Goal: Transaction & Acquisition: Purchase product/service

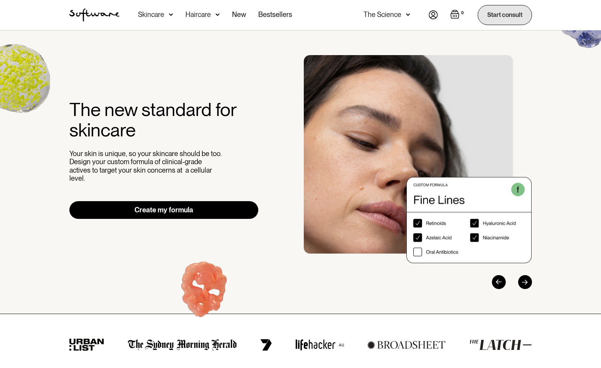
click at [496, 13] on link "Start consult" at bounding box center [504, 15] width 54 height 20
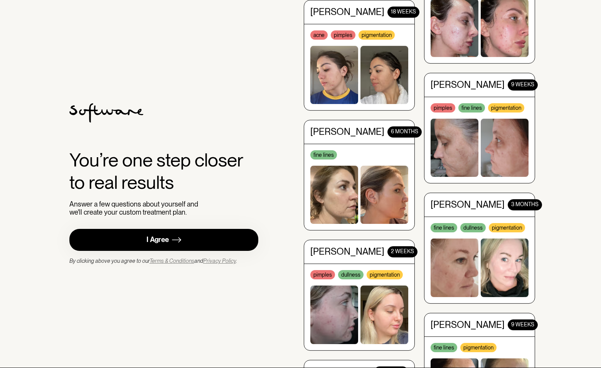
click at [224, 236] on link "I Agree" at bounding box center [163, 240] width 189 height 22
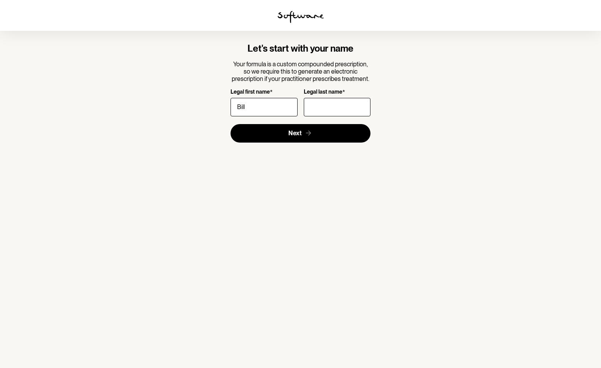
type input "Bill"
click at [323, 110] on input "Legal last name *" at bounding box center [337, 107] width 67 height 18
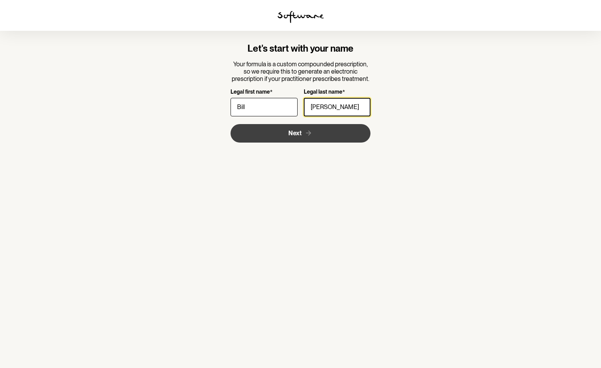
type input "Bryant"
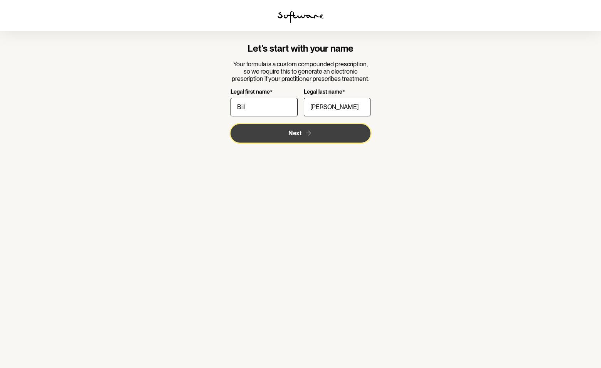
click at [280, 134] on button "Next" at bounding box center [300, 133] width 140 height 18
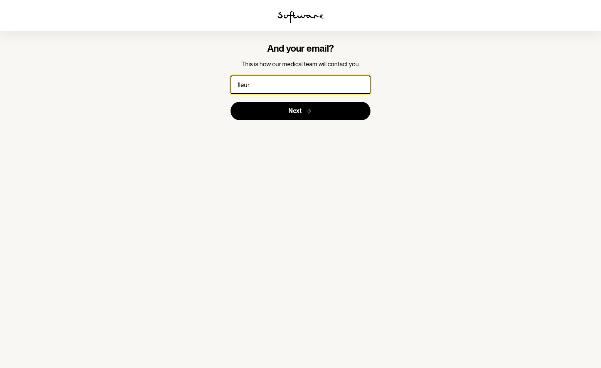
type input "fleur@fleurwood.com"
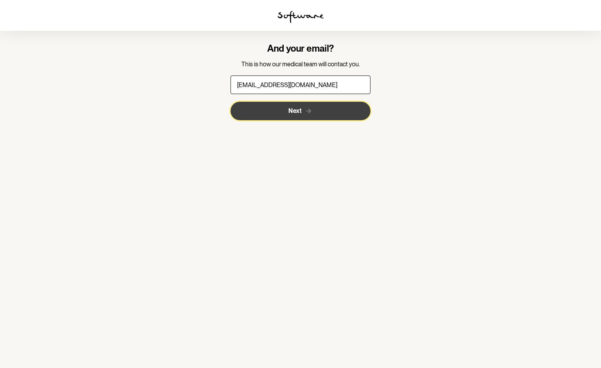
click at [289, 111] on span "Next" at bounding box center [294, 110] width 13 height 7
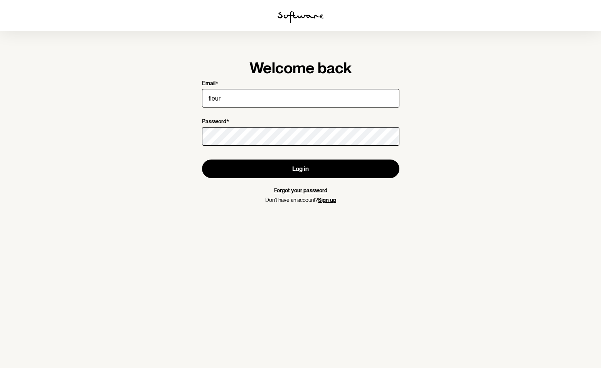
type input "[EMAIL_ADDRESS][DOMAIN_NAME]"
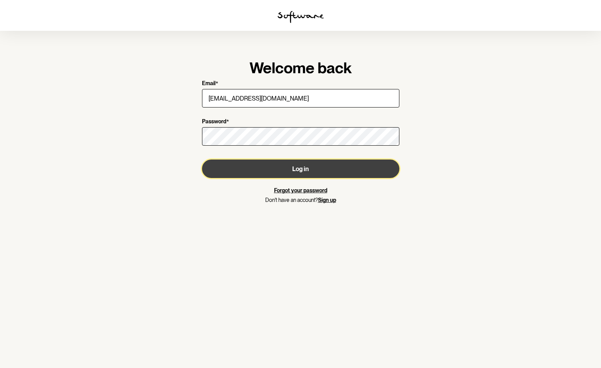
click at [299, 166] on button "Log in" at bounding box center [300, 168] width 197 height 18
click at [239, 163] on button "Log in" at bounding box center [300, 168] width 197 height 18
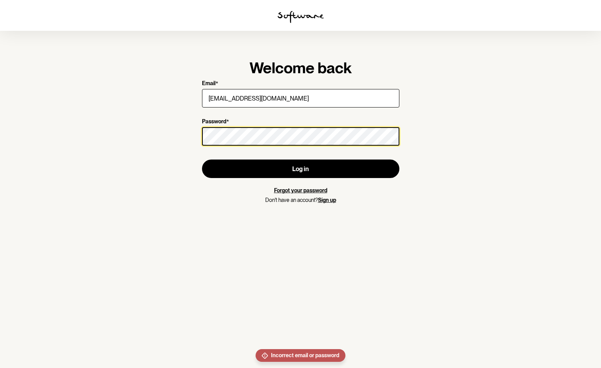
click at [199, 133] on div "Welcome back Email * fleur@fleurwood.com Password * Log in Forgot your password…" at bounding box center [301, 131] width 222 height 170
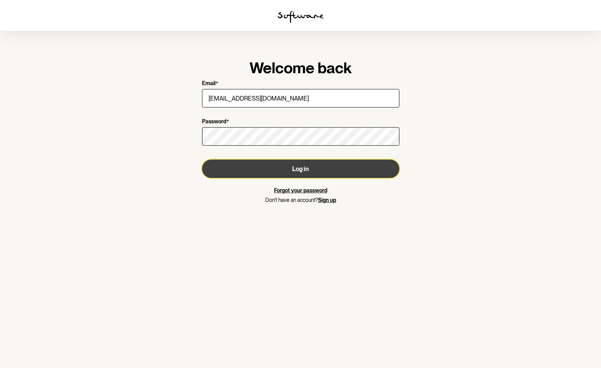
click at [240, 165] on button "Log in" at bounding box center [300, 168] width 197 height 18
click at [240, 168] on button "Log in" at bounding box center [300, 168] width 197 height 18
click at [259, 170] on button "Log in" at bounding box center [300, 168] width 197 height 18
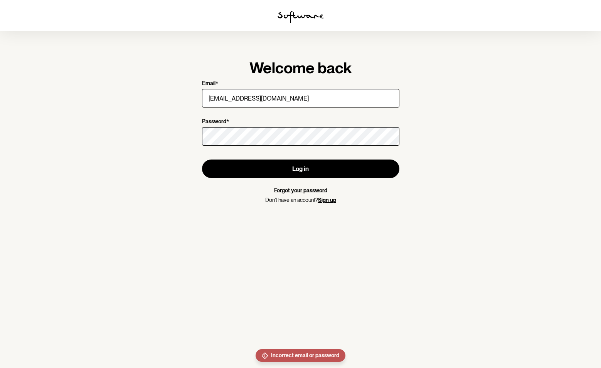
click at [310, 191] on link "Forgot your password" at bounding box center [300, 190] width 53 height 6
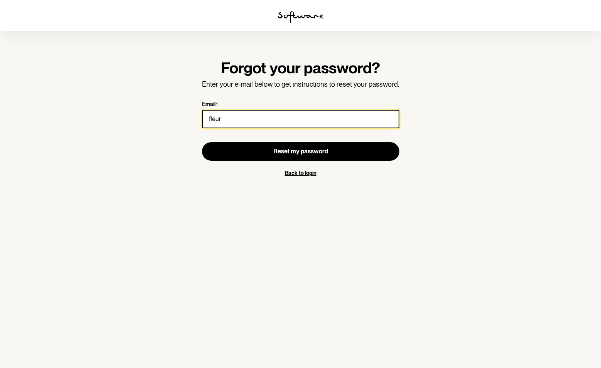
type input "fleur@fleurwood.com"
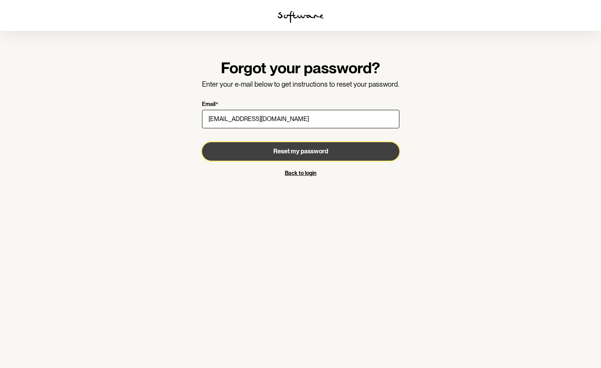
click at [318, 149] on span "Reset my password" at bounding box center [300, 151] width 55 height 7
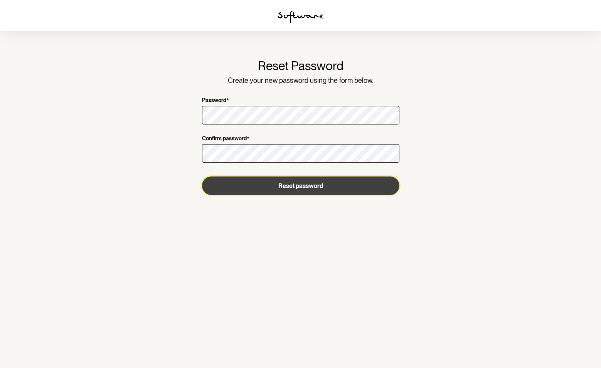
click at [312, 181] on button "Reset password" at bounding box center [300, 185] width 197 height 18
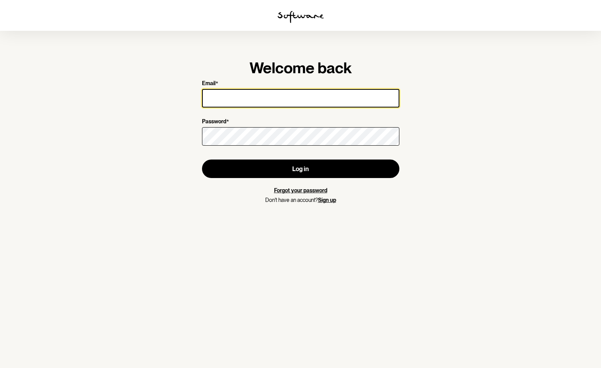
type input "fleur@fleurwood.com"
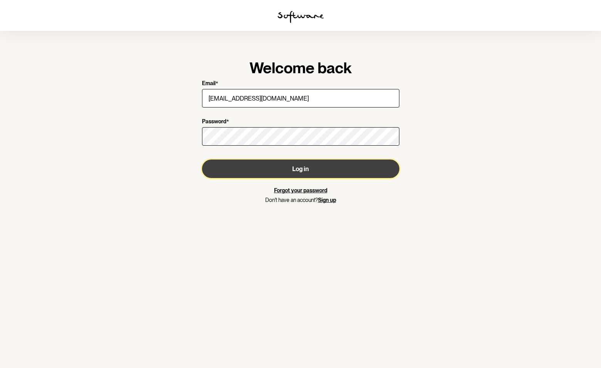
click at [359, 165] on button "Log in" at bounding box center [300, 168] width 197 height 18
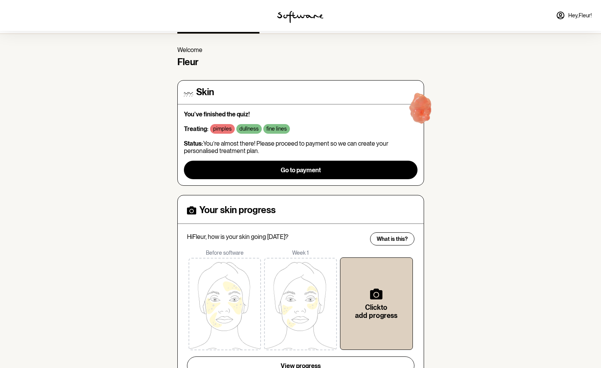
scroll to position [55, 0]
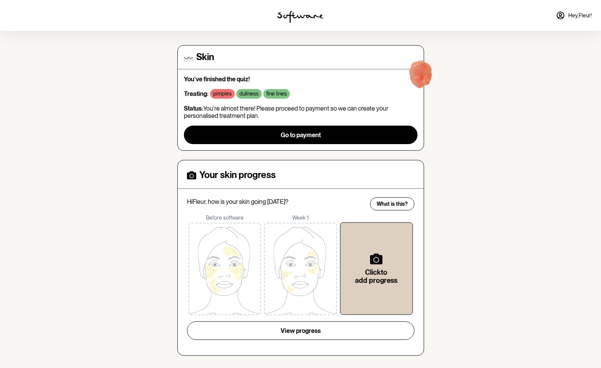
click at [561, 16] on icon at bounding box center [560, 15] width 9 height 9
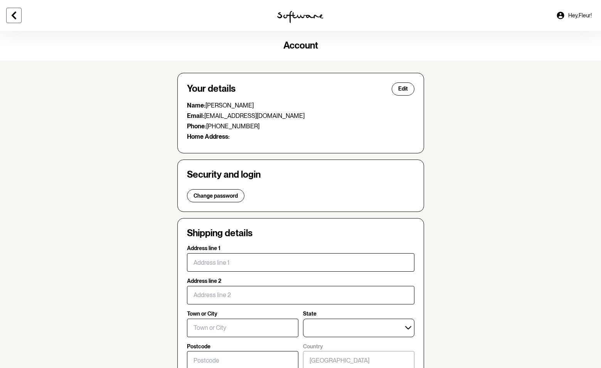
click at [13, 15] on icon at bounding box center [14, 16] width 5 height 8
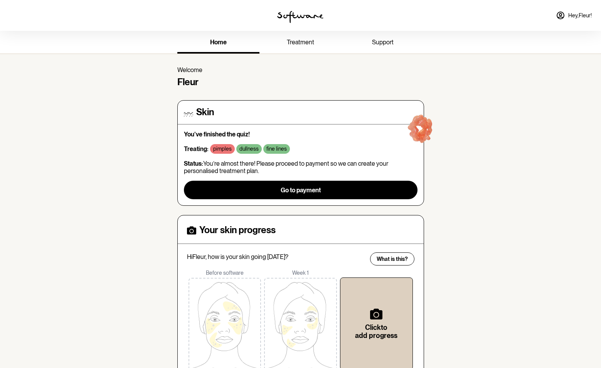
click at [220, 42] on span "home" at bounding box center [218, 42] width 17 height 7
click at [289, 44] on span "treatment" at bounding box center [300, 42] width 27 height 7
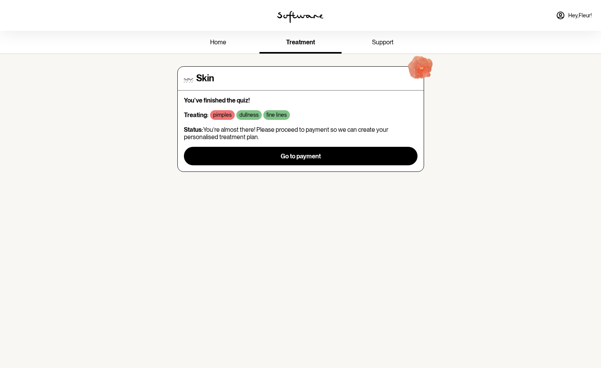
click at [219, 115] on p "pimples" at bounding box center [222, 115] width 18 height 7
click at [208, 99] on p "You've finished the quiz!" at bounding box center [300, 100] width 233 height 7
click at [201, 77] on h4 "Skin" at bounding box center [205, 78] width 18 height 11
click at [195, 78] on div "Skin" at bounding box center [300, 78] width 233 height 11
click at [423, 74] on img at bounding box center [420, 69] width 49 height 49
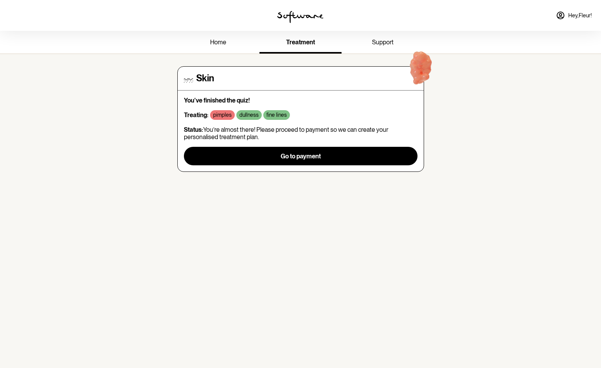
click at [571, 15] on span "Hey, Fleur !" at bounding box center [579, 15] width 23 height 7
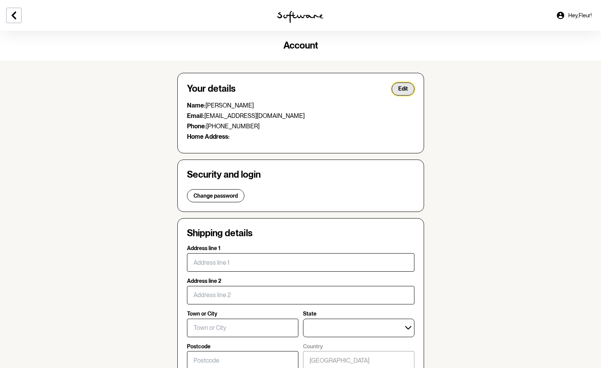
click at [404, 91] on span "Edit" at bounding box center [403, 89] width 10 height 7
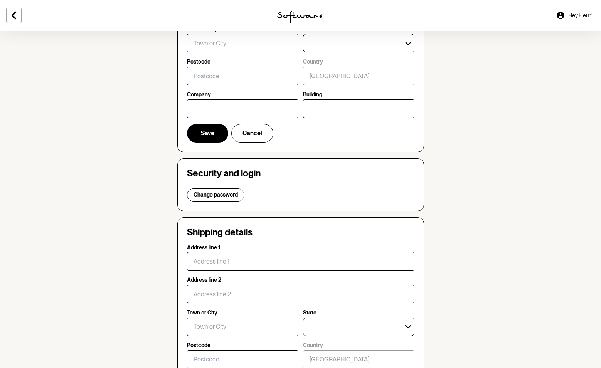
scroll to position [259, 0]
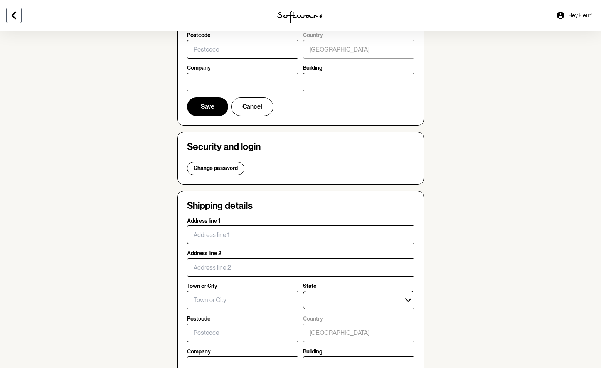
click at [10, 14] on icon at bounding box center [13, 15] width 9 height 9
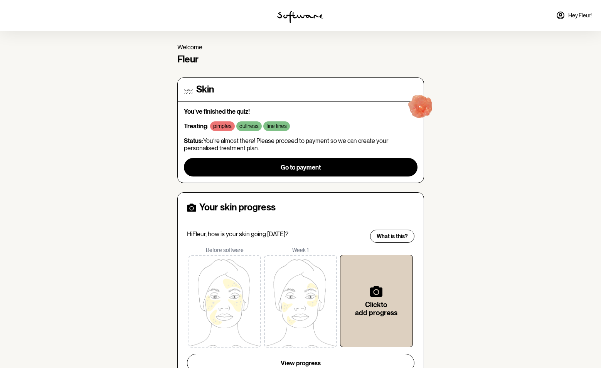
scroll to position [55, 0]
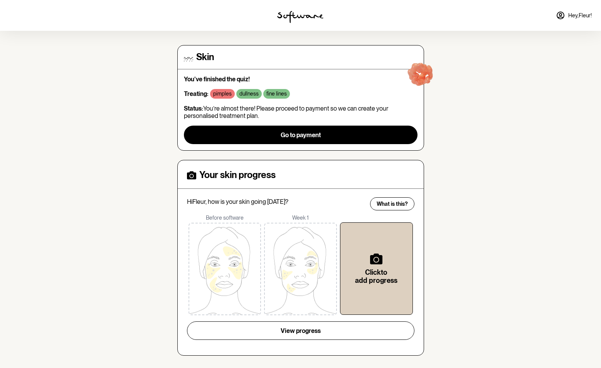
click at [305, 13] on img at bounding box center [300, 17] width 46 height 12
click at [305, 14] on img at bounding box center [300, 17] width 46 height 12
click at [305, 15] on img at bounding box center [300, 17] width 46 height 12
click at [300, 13] on img at bounding box center [300, 17] width 46 height 12
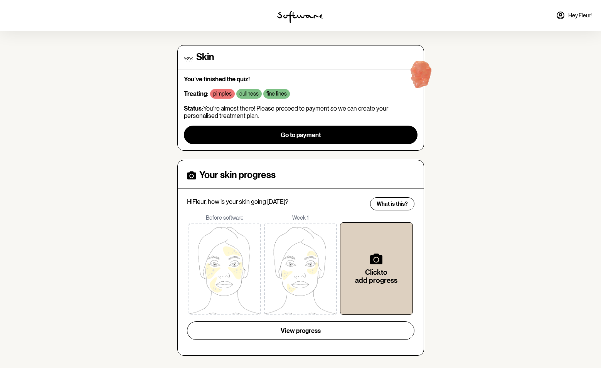
click at [426, 80] on img at bounding box center [420, 75] width 49 height 49
click at [422, 77] on img at bounding box center [420, 75] width 49 height 49
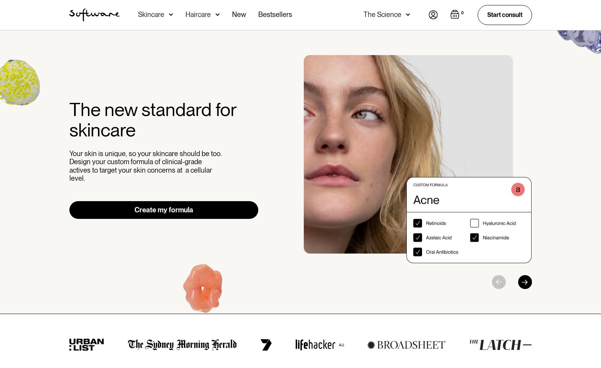
click at [220, 201] on link "Create my formula" at bounding box center [163, 210] width 189 height 18
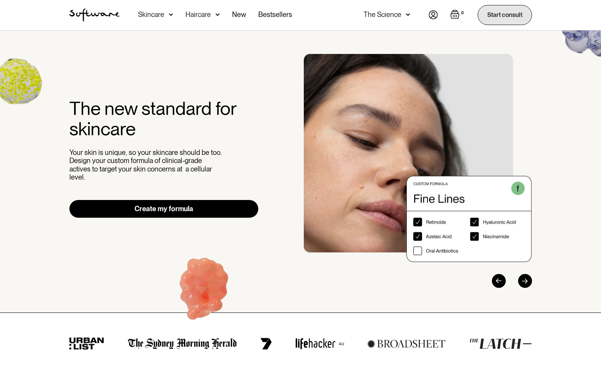
click at [504, 14] on link "Start consult" at bounding box center [504, 15] width 54 height 20
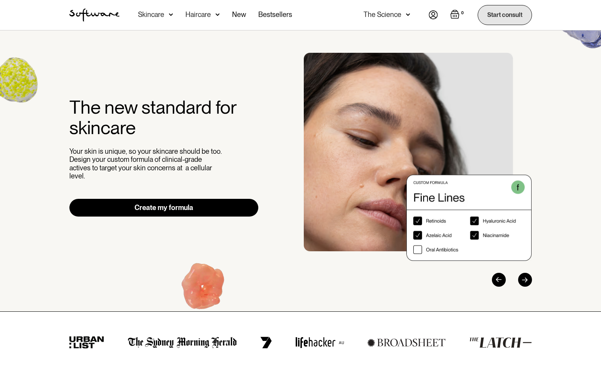
scroll to position [2, 0]
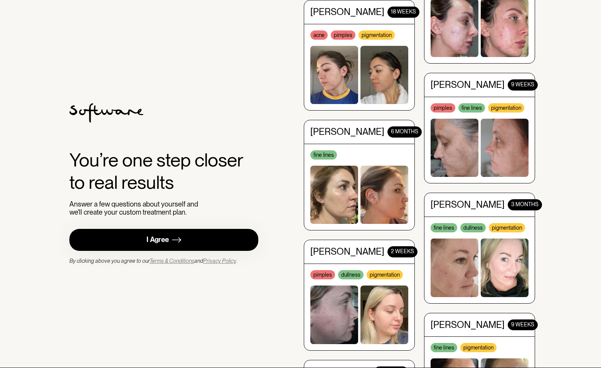
click at [216, 241] on link "I Agree" at bounding box center [163, 240] width 189 height 22
click at [237, 243] on link "I Agree" at bounding box center [163, 240] width 189 height 22
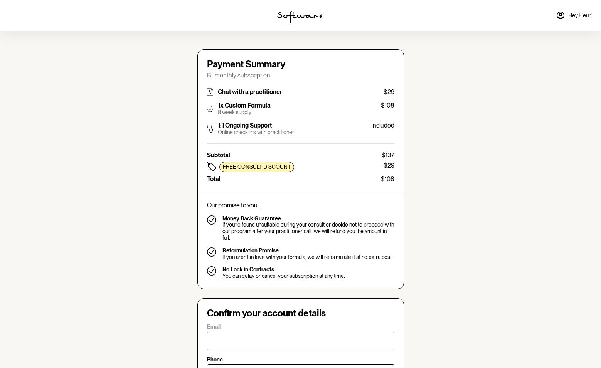
type input "[EMAIL_ADDRESS][DOMAIN_NAME]"
type input "[PHONE_NUMBER]"
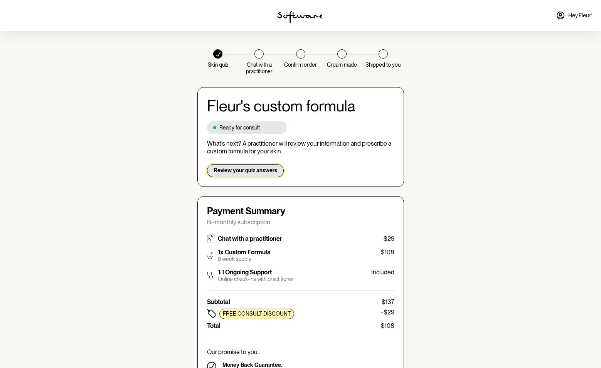
click at [269, 169] on span "Review your quiz answers" at bounding box center [245, 170] width 64 height 7
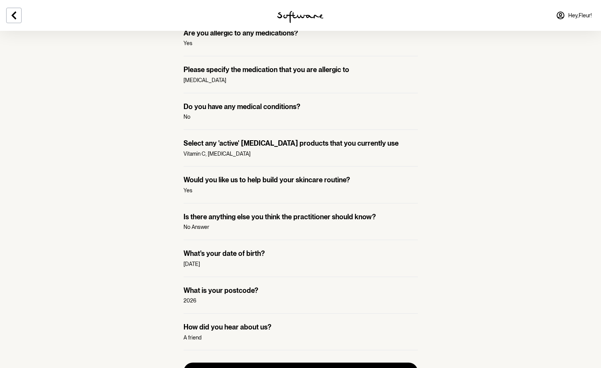
scroll to position [577, 0]
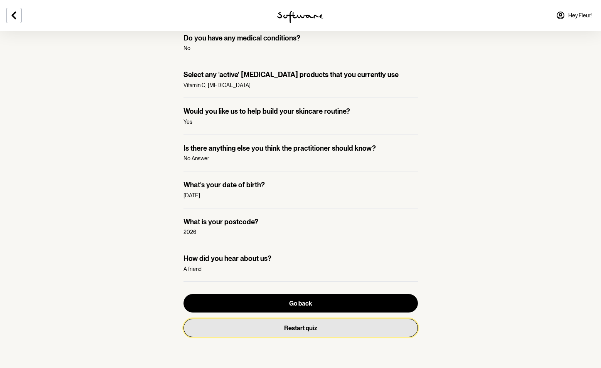
click at [316, 327] on button "Restart quiz" at bounding box center [300, 328] width 234 height 18
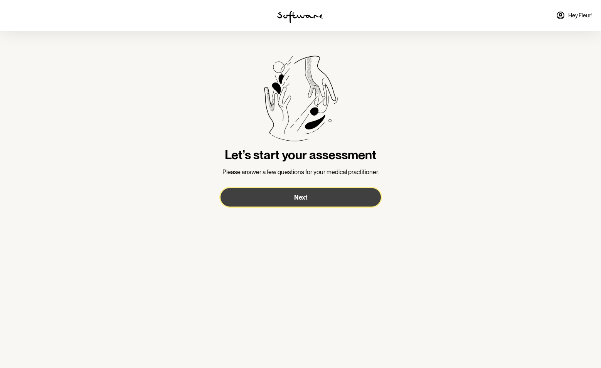
click at [296, 200] on span "Next" at bounding box center [300, 197] width 13 height 7
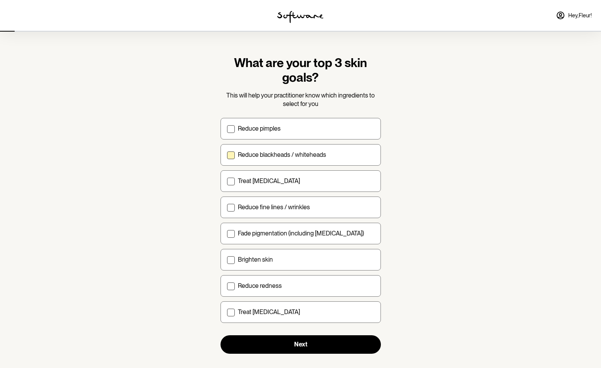
scroll to position [1, 0]
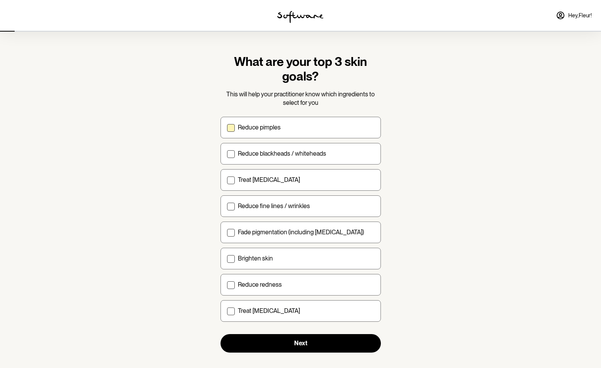
click at [232, 126] on span at bounding box center [231, 128] width 8 height 8
click at [227, 127] on input "Reduce pimples" at bounding box center [227, 127] width 0 height 0
checkbox input "true"
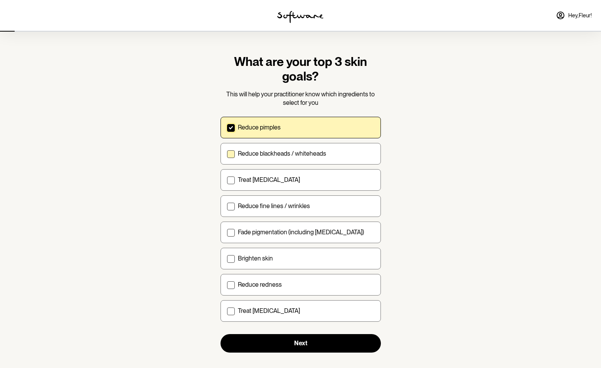
click at [230, 152] on span at bounding box center [231, 154] width 8 height 8
click at [227, 153] on input "Reduce blackheads / whiteheads" at bounding box center [227, 153] width 0 height 0
checkbox input "true"
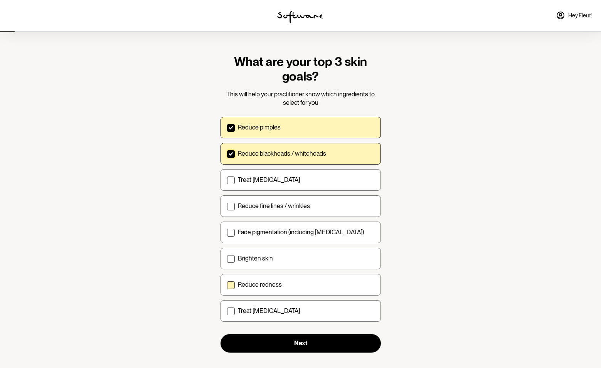
click at [228, 284] on span at bounding box center [231, 285] width 8 height 8
click at [227, 284] on input "Reduce redness" at bounding box center [227, 284] width 0 height 0
checkbox input "true"
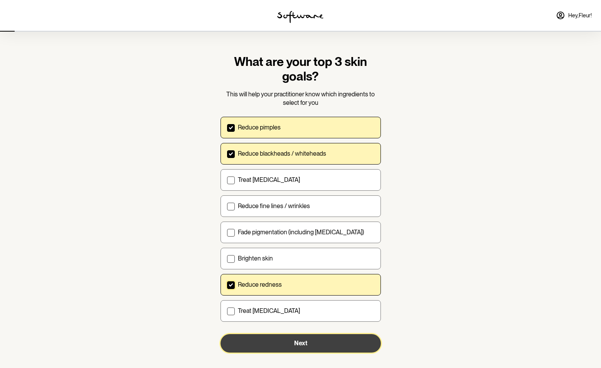
click at [286, 340] on button "Next" at bounding box center [300, 343] width 160 height 18
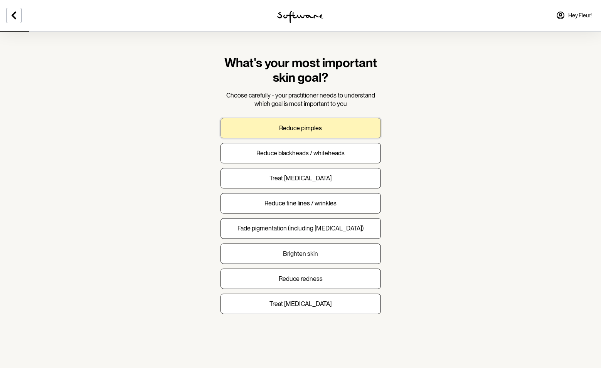
click at [262, 133] on button "Reduce pimples" at bounding box center [300, 128] width 160 height 20
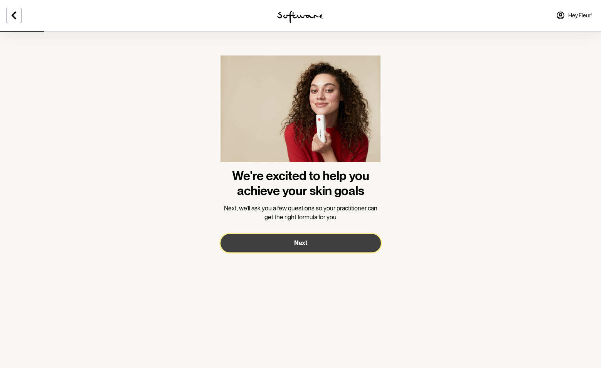
click at [300, 243] on span "Next" at bounding box center [300, 242] width 13 height 7
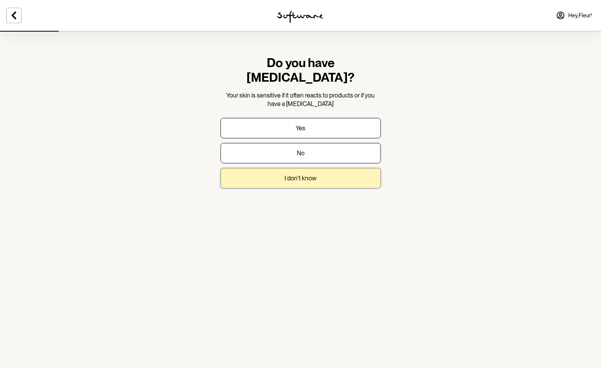
click at [282, 168] on button "I don't know" at bounding box center [300, 178] width 160 height 20
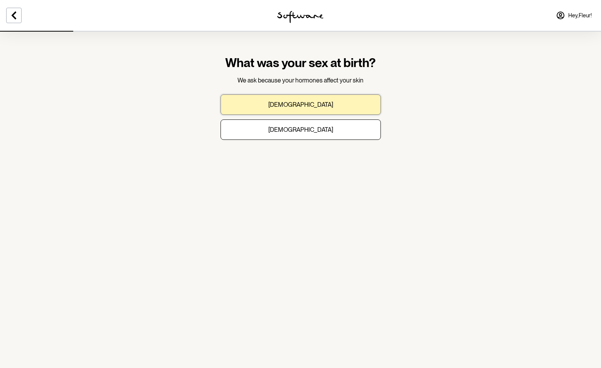
click at [267, 106] on button "[DEMOGRAPHIC_DATA]" at bounding box center [300, 104] width 160 height 20
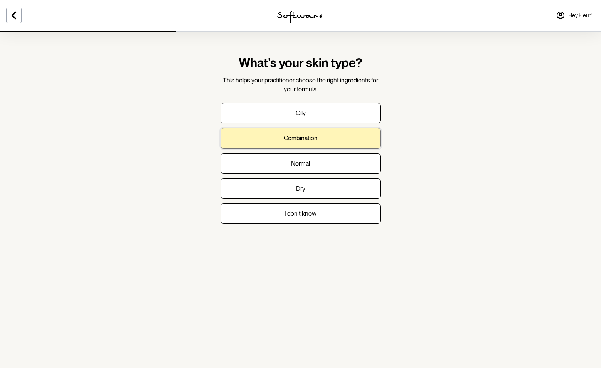
click at [274, 140] on button "Combination" at bounding box center [300, 138] width 160 height 20
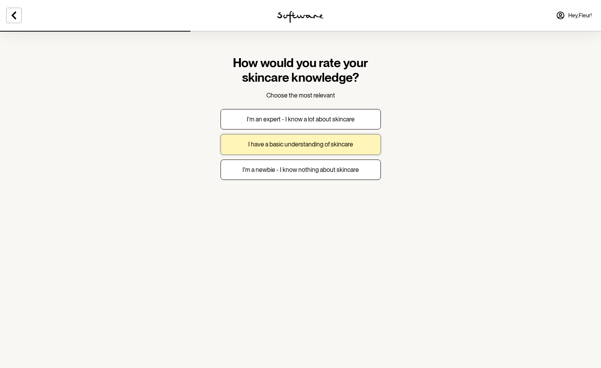
click at [275, 140] on button "I have a basic understanding of skincare" at bounding box center [300, 144] width 160 height 20
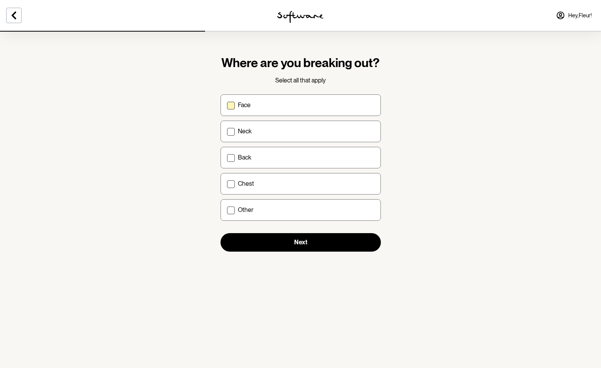
click at [233, 104] on span at bounding box center [231, 106] width 8 height 8
click at [227, 105] on input "Face" at bounding box center [227, 105] width 0 height 0
checkbox input "true"
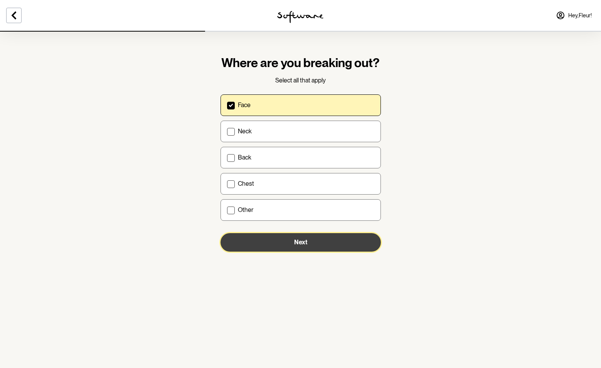
click at [302, 240] on span "Next" at bounding box center [300, 241] width 13 height 7
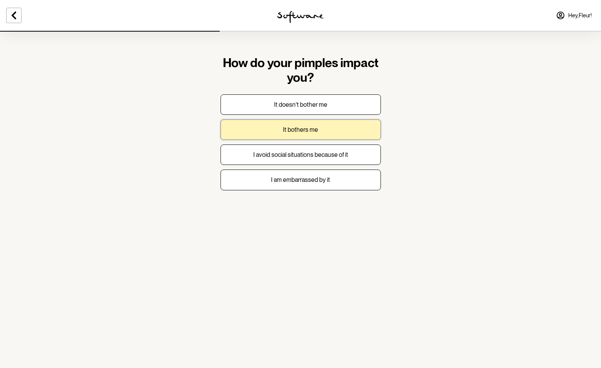
click at [259, 135] on button "It bothers me" at bounding box center [300, 129] width 160 height 20
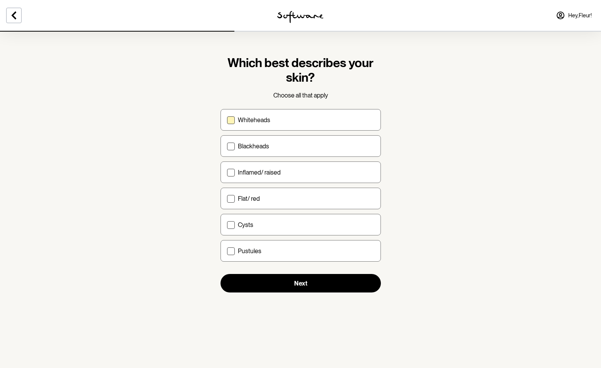
drag, startPoint x: 231, startPoint y: 117, endPoint x: 231, endPoint y: 126, distance: 9.2
click at [231, 118] on span at bounding box center [231, 120] width 8 height 8
click at [227, 120] on input "Whiteheads" at bounding box center [227, 120] width 0 height 0
checkbox input "true"
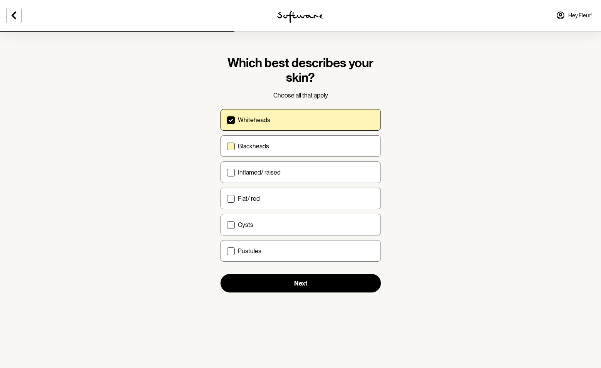
click at [232, 148] on span at bounding box center [231, 147] width 8 height 8
click at [227, 146] on input "Blackheads" at bounding box center [227, 146] width 0 height 0
checkbox input "true"
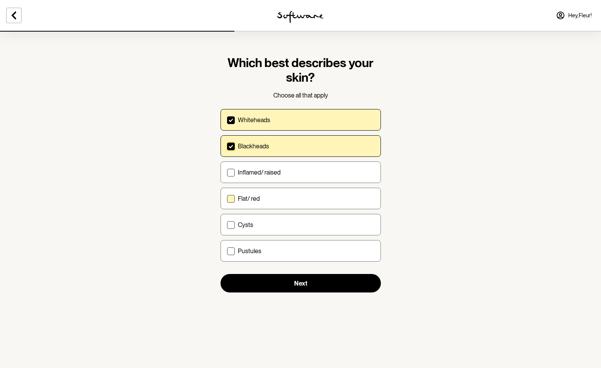
drag, startPoint x: 228, startPoint y: 193, endPoint x: 236, endPoint y: 199, distance: 9.3
click at [228, 193] on label "Flat/ red" at bounding box center [300, 199] width 160 height 22
click at [227, 198] on input "Flat/ red" at bounding box center [227, 198] width 0 height 0
checkbox input "true"
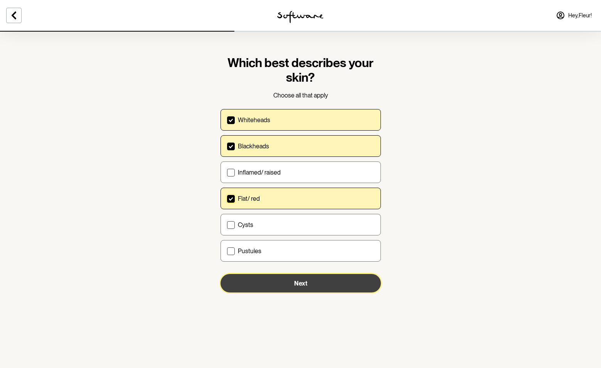
click at [310, 280] on button "Next" at bounding box center [300, 283] width 160 height 18
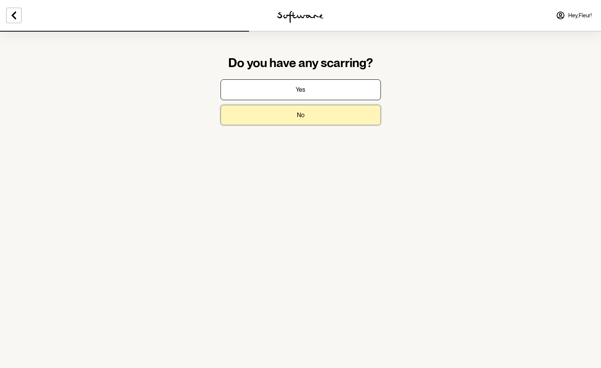
click at [294, 113] on button "No" at bounding box center [300, 115] width 160 height 20
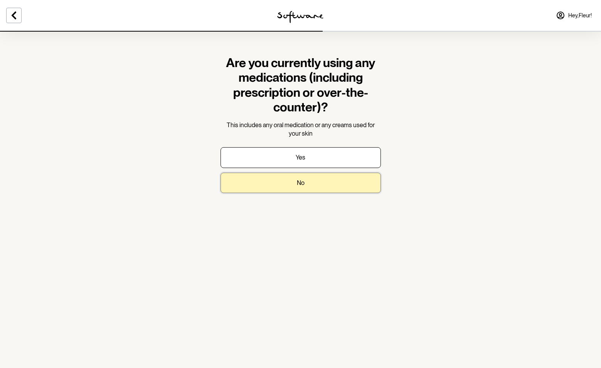
click at [304, 182] on button "No" at bounding box center [300, 183] width 160 height 20
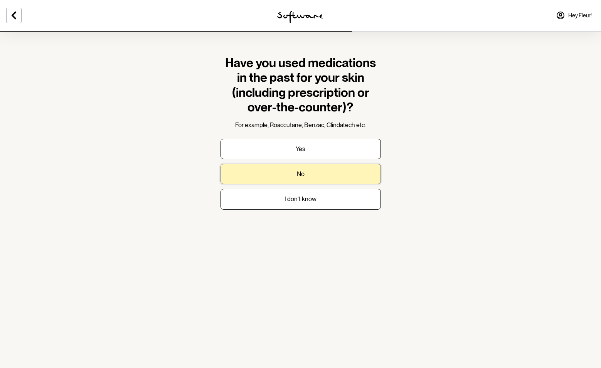
click at [302, 171] on p "No" at bounding box center [301, 173] width 8 height 7
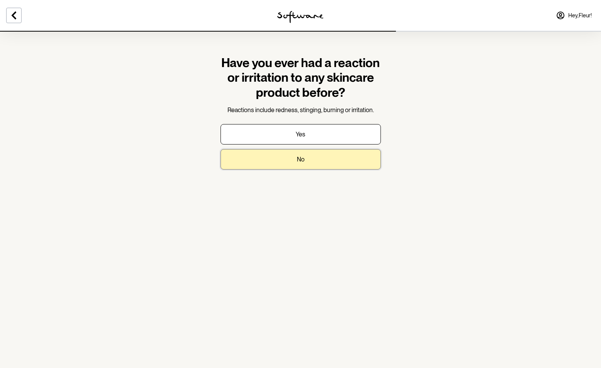
click at [300, 160] on p "No" at bounding box center [301, 159] width 8 height 7
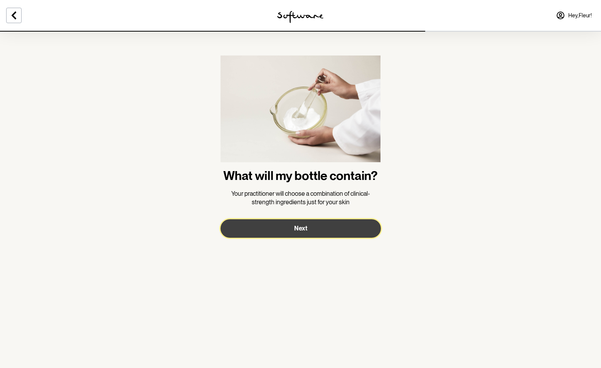
click at [305, 225] on span "Next" at bounding box center [300, 228] width 13 height 7
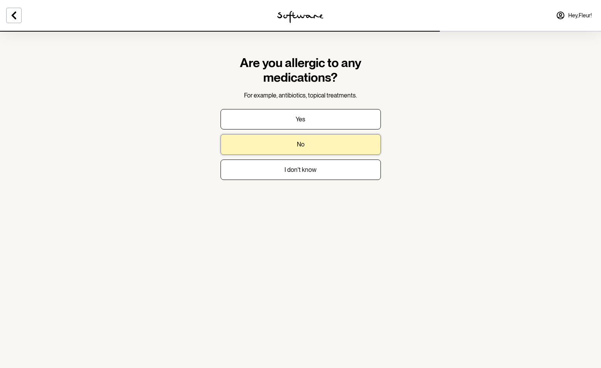
click at [290, 146] on button "No" at bounding box center [300, 144] width 160 height 20
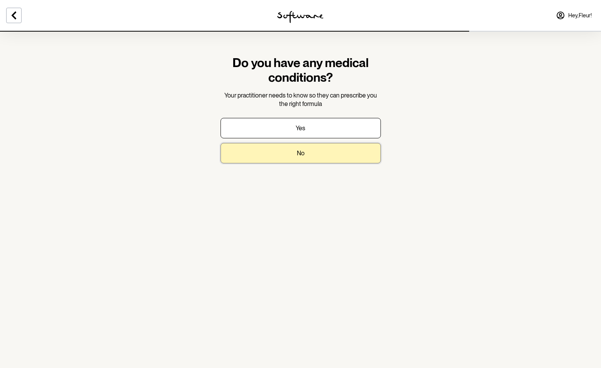
click at [291, 152] on button "No" at bounding box center [300, 153] width 160 height 20
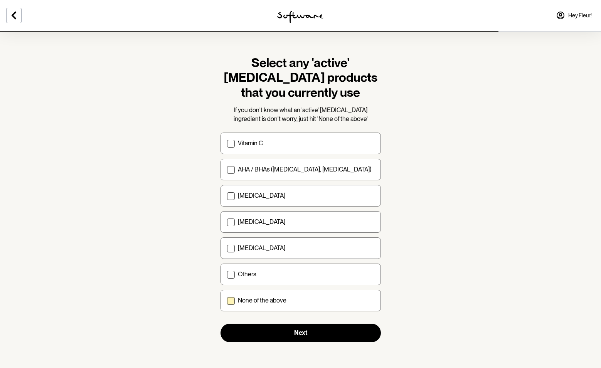
click at [233, 300] on span at bounding box center [231, 301] width 8 height 8
click at [227, 300] on input "None of the above" at bounding box center [227, 300] width 0 height 0
checkbox input "true"
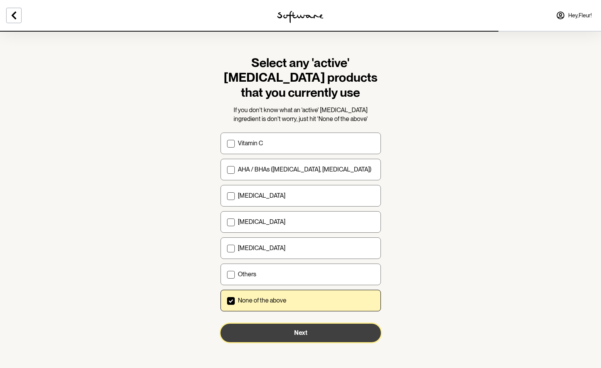
click at [297, 337] on button "Next" at bounding box center [300, 333] width 160 height 18
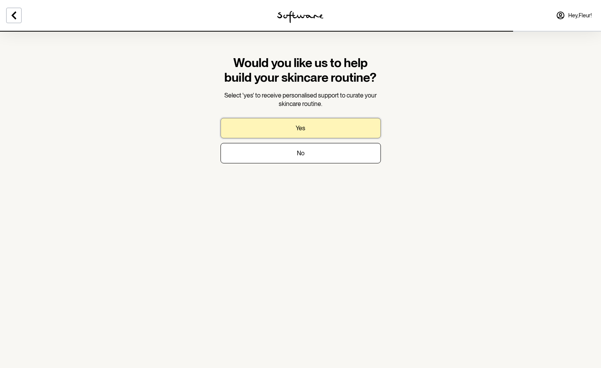
click at [294, 126] on button "Yes" at bounding box center [300, 128] width 160 height 20
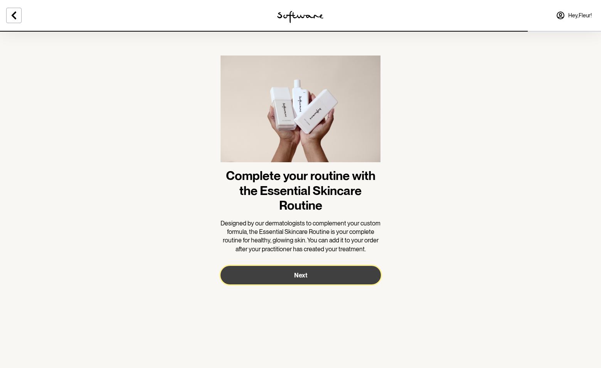
click at [313, 277] on button "Next" at bounding box center [300, 275] width 160 height 18
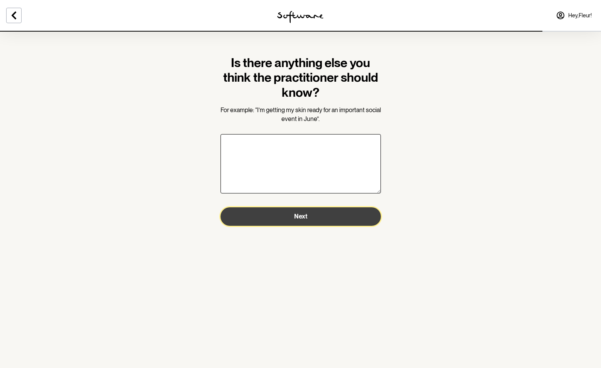
click at [298, 220] on span "Next" at bounding box center [300, 216] width 13 height 7
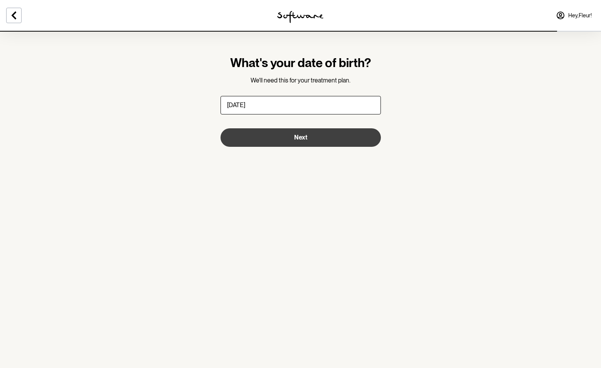
type input "[DATE]"
click at [307, 139] on button "Next" at bounding box center [300, 137] width 160 height 18
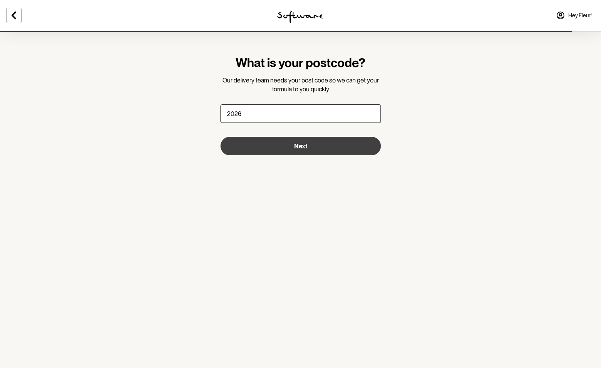
type input "2026"
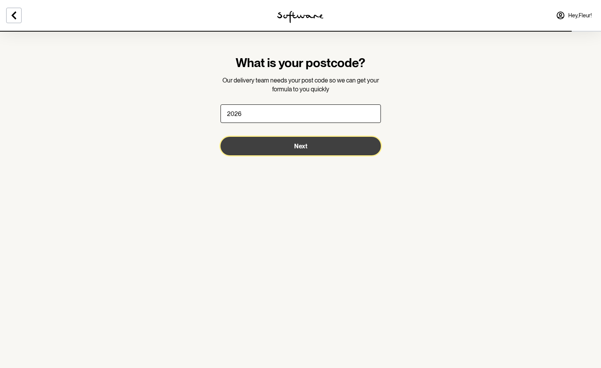
click at [324, 147] on button "Next" at bounding box center [300, 146] width 160 height 18
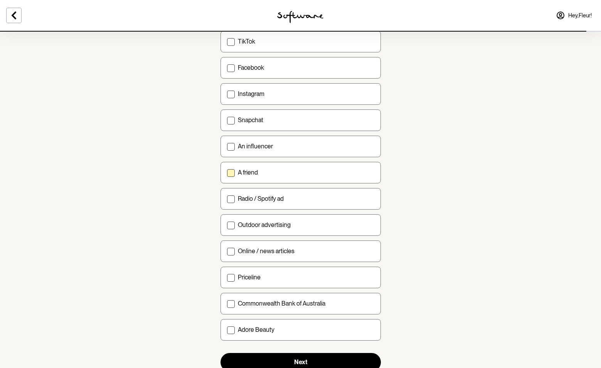
scroll to position [154, 0]
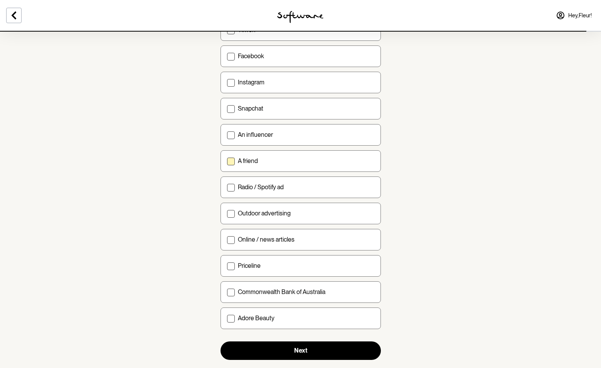
click at [227, 159] on span at bounding box center [231, 162] width 8 height 8
click at [227, 161] on input "A friend" at bounding box center [227, 161] width 0 height 0
checkbox input "true"
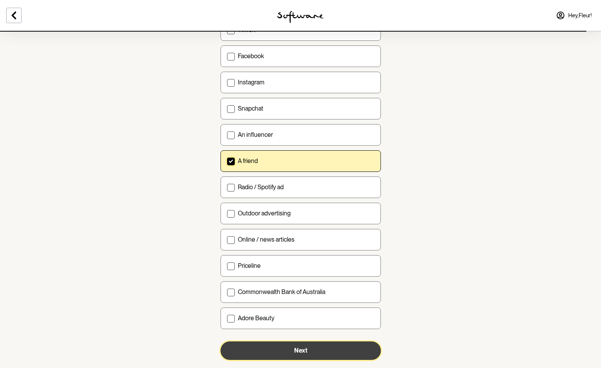
click at [318, 350] on button "Next" at bounding box center [300, 350] width 160 height 18
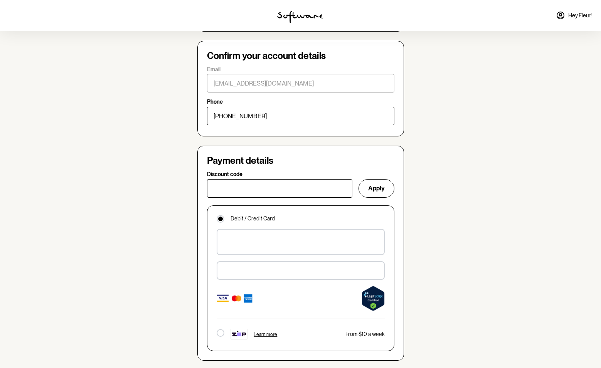
scroll to position [448, 0]
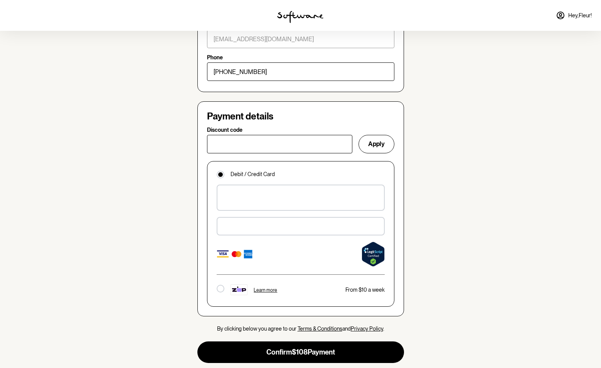
click at [267, 222] on iframe at bounding box center [300, 226] width 157 height 8
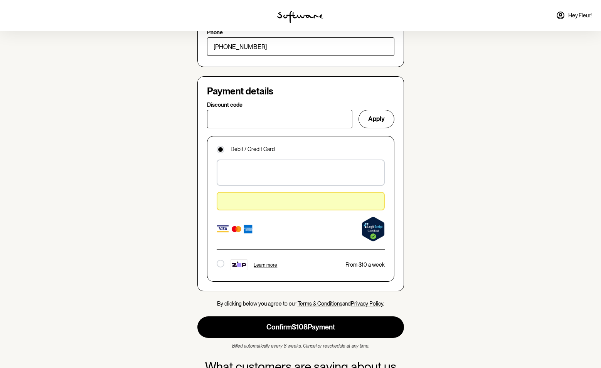
scroll to position [474, 0]
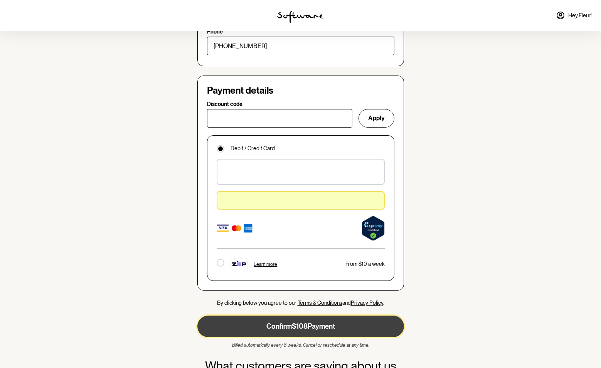
click at [334, 319] on button "Confirm $108 Payment" at bounding box center [300, 327] width 206 height 22
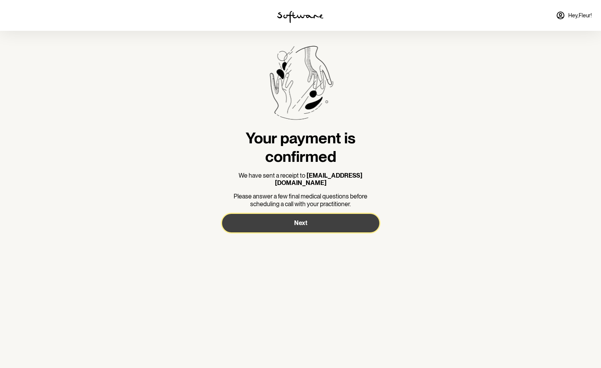
click at [307, 214] on button "Next" at bounding box center [300, 223] width 157 height 18
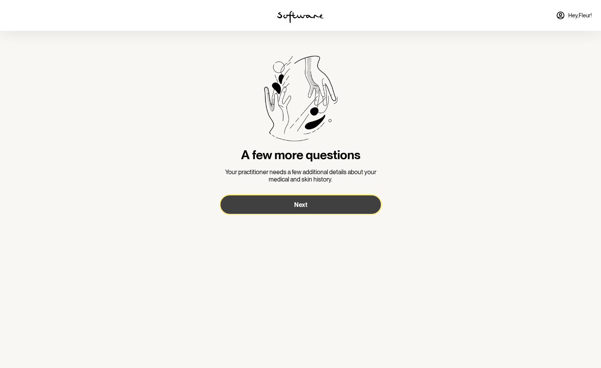
click at [307, 208] on button "Next" at bounding box center [300, 204] width 160 height 18
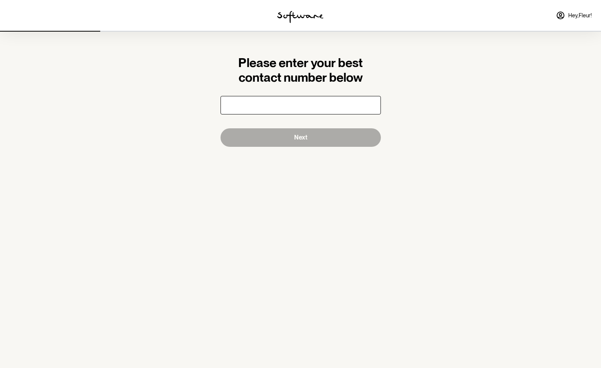
click at [289, 106] on input "number" at bounding box center [300, 105] width 160 height 18
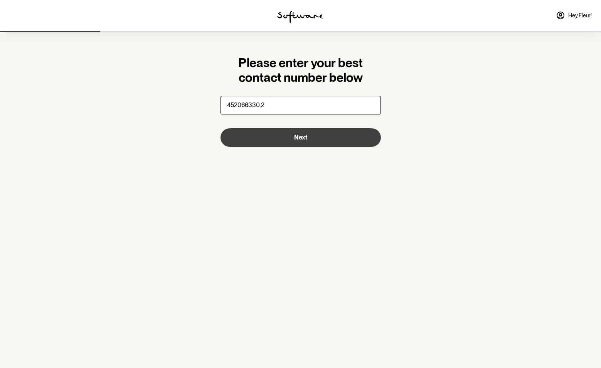
type input "452066330.2"
click at [303, 136] on span "Next" at bounding box center [300, 137] width 13 height 7
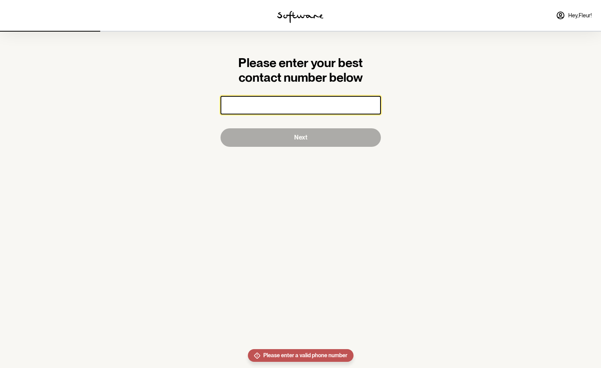
click at [283, 106] on input "number" at bounding box center [300, 105] width 160 height 18
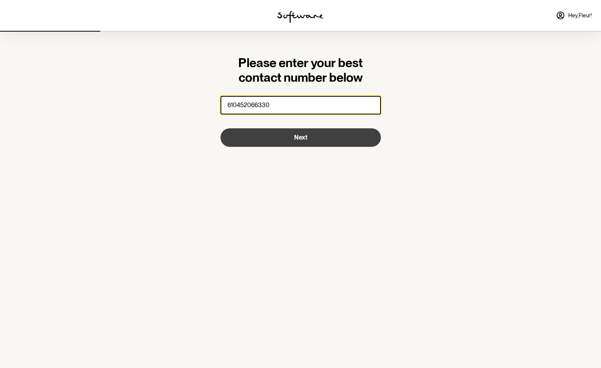
type input "610452066330"
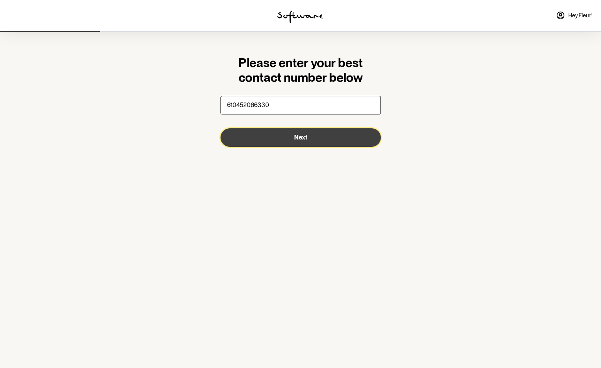
click at [298, 136] on span "Next" at bounding box center [300, 137] width 13 height 7
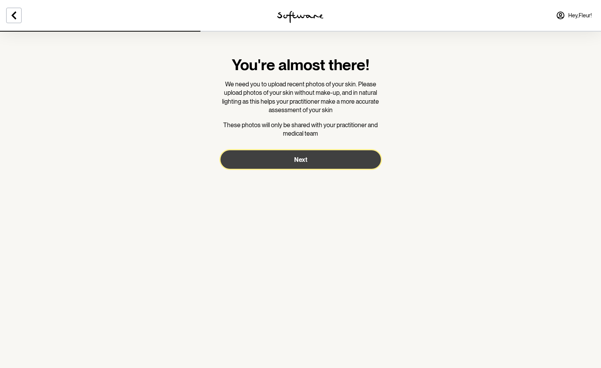
click at [307, 156] on button "Next" at bounding box center [300, 159] width 160 height 18
